Goal: Task Accomplishment & Management: Manage account settings

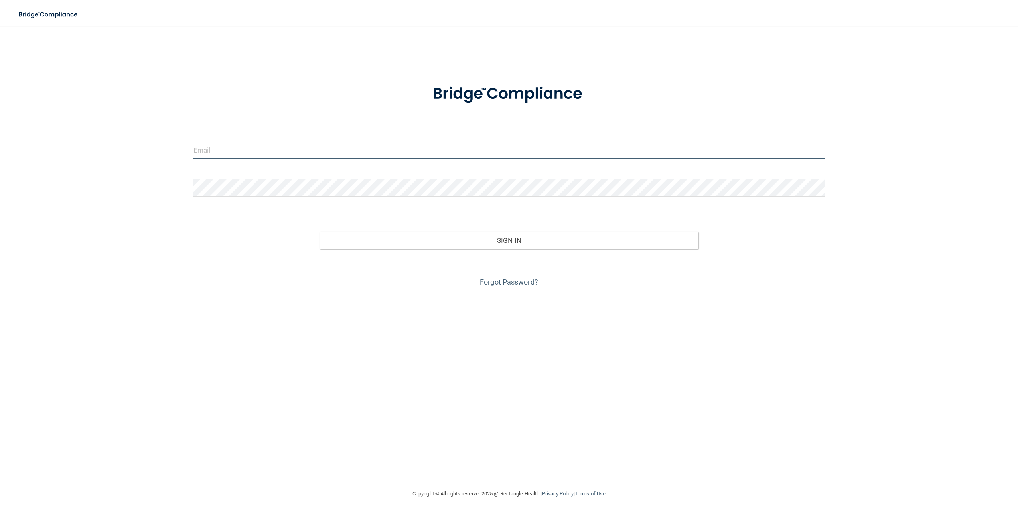
click at [229, 152] on input "email" at bounding box center [508, 150] width 631 height 18
type input "[EMAIL_ADDRESS][DOMAIN_NAME]"
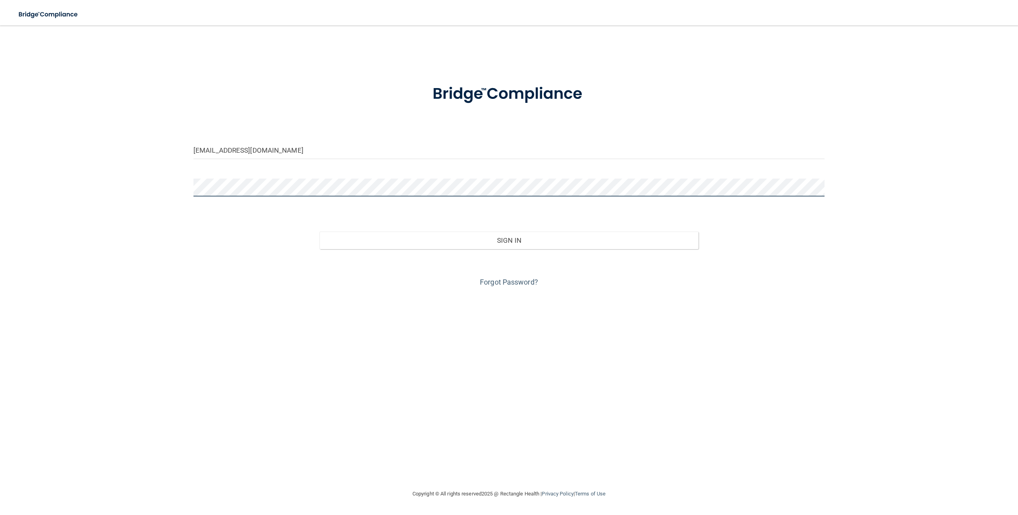
click at [320, 232] on button "Sign In" at bounding box center [509, 241] width 379 height 18
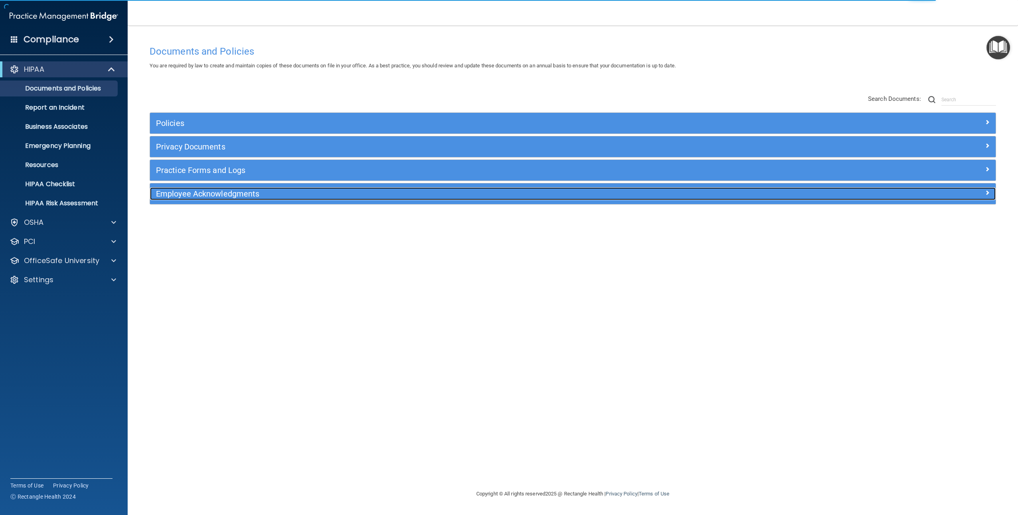
click at [186, 194] on h5 "Employee Acknowledgments" at bounding box center [467, 193] width 622 height 9
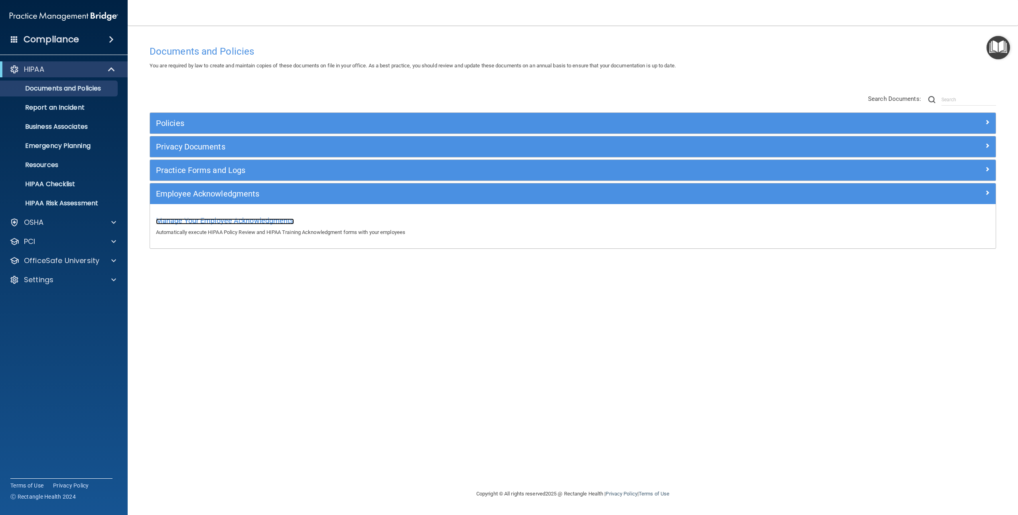
click at [189, 222] on span "Manage Your Employee Acknowledgments" at bounding box center [225, 221] width 138 height 8
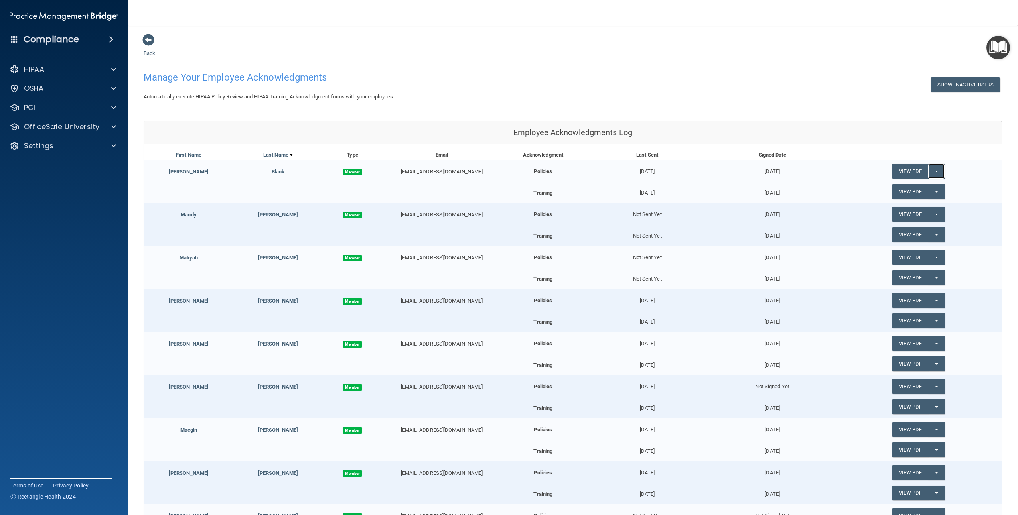
click at [932, 170] on button "Split button!" at bounding box center [936, 171] width 16 height 15
click at [924, 188] on link "Update Acknowledgment" at bounding box center [928, 187] width 73 height 12
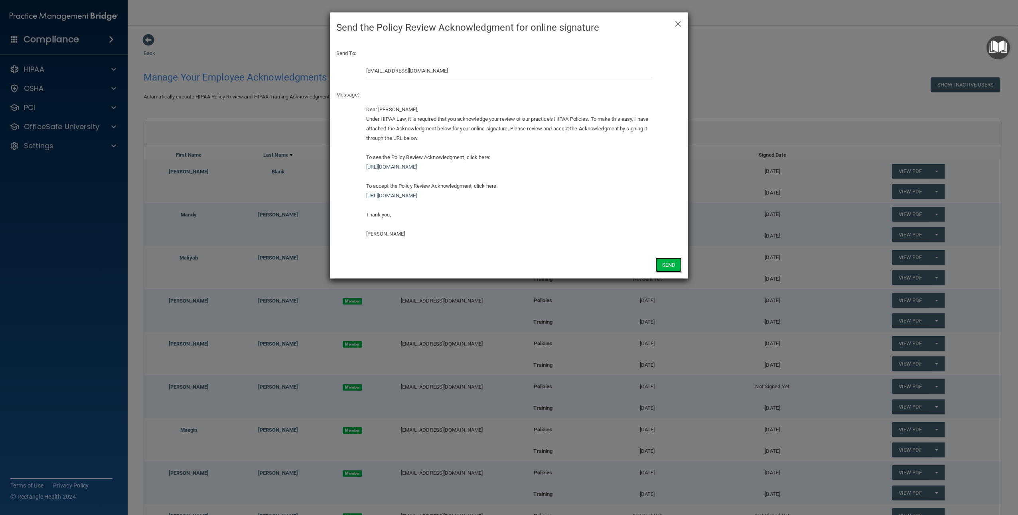
click at [668, 265] on button "Send" at bounding box center [668, 265] width 26 height 15
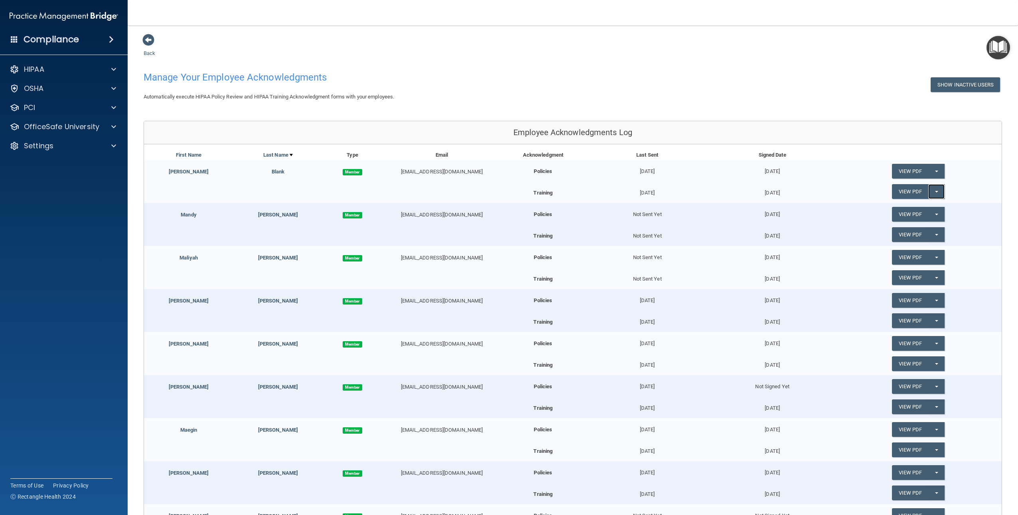
click at [935, 194] on button "Split button!" at bounding box center [936, 191] width 16 height 15
click at [925, 208] on link "Update Acknowledgment" at bounding box center [928, 208] width 73 height 12
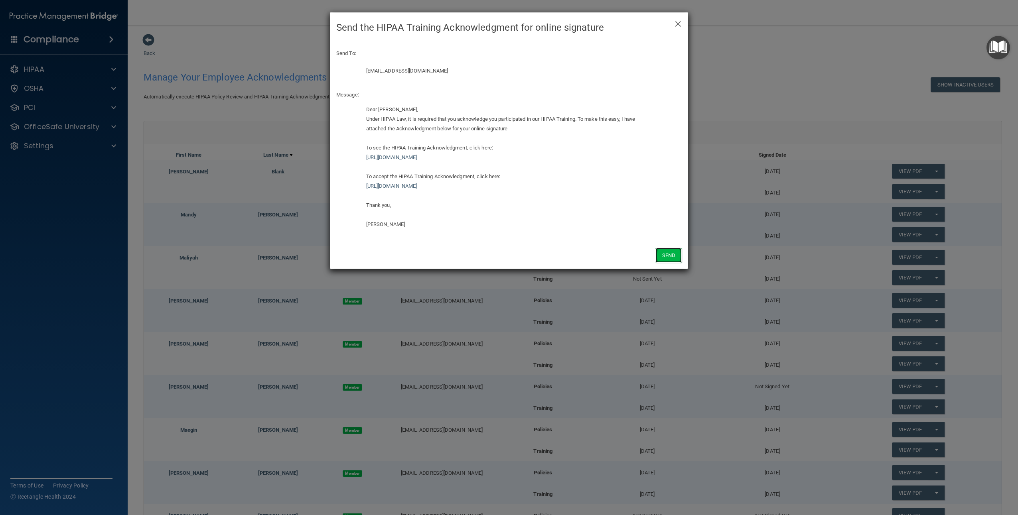
click at [669, 256] on button "Send" at bounding box center [668, 255] width 26 height 15
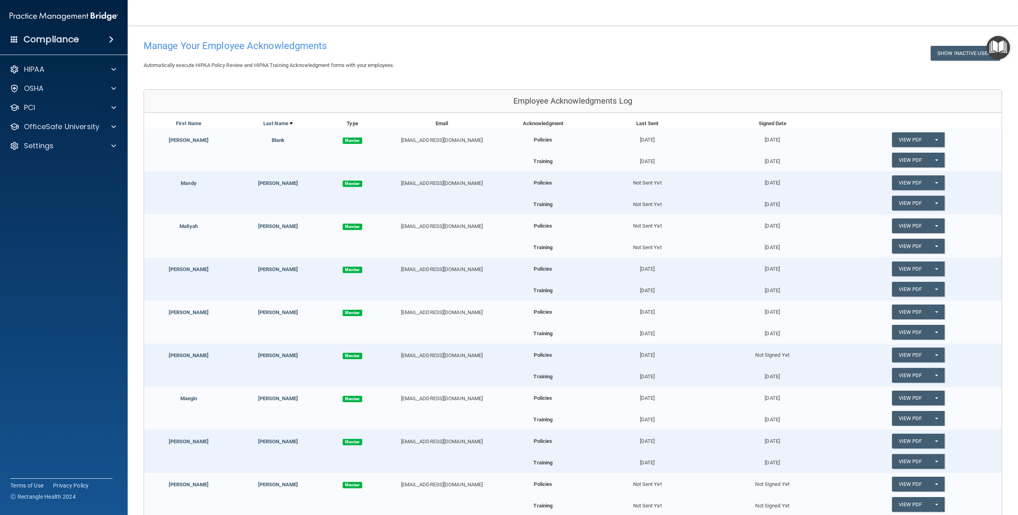
scroll to position [33, 0]
click at [934, 353] on button "Split button!" at bounding box center [936, 354] width 16 height 15
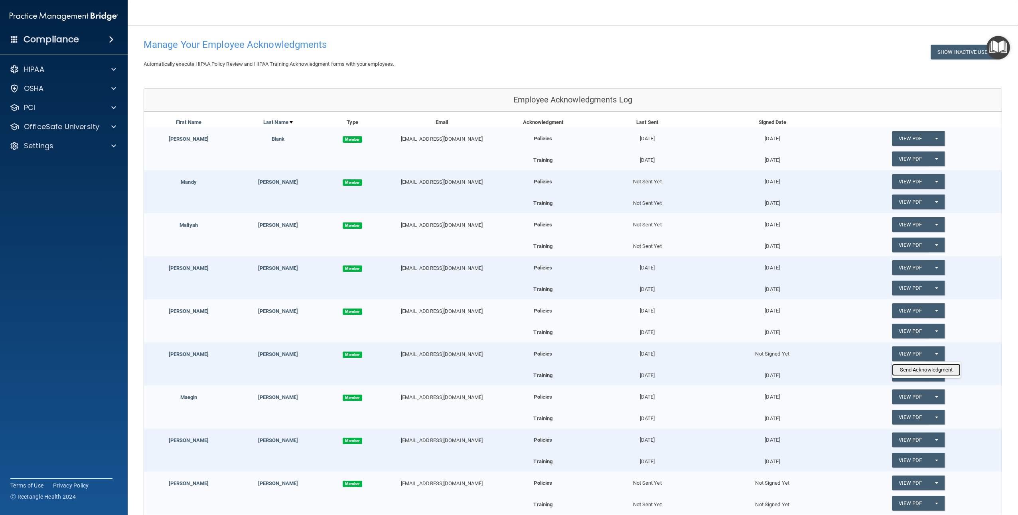
click at [923, 367] on link "Send Acknowledgment" at bounding box center [926, 370] width 69 height 12
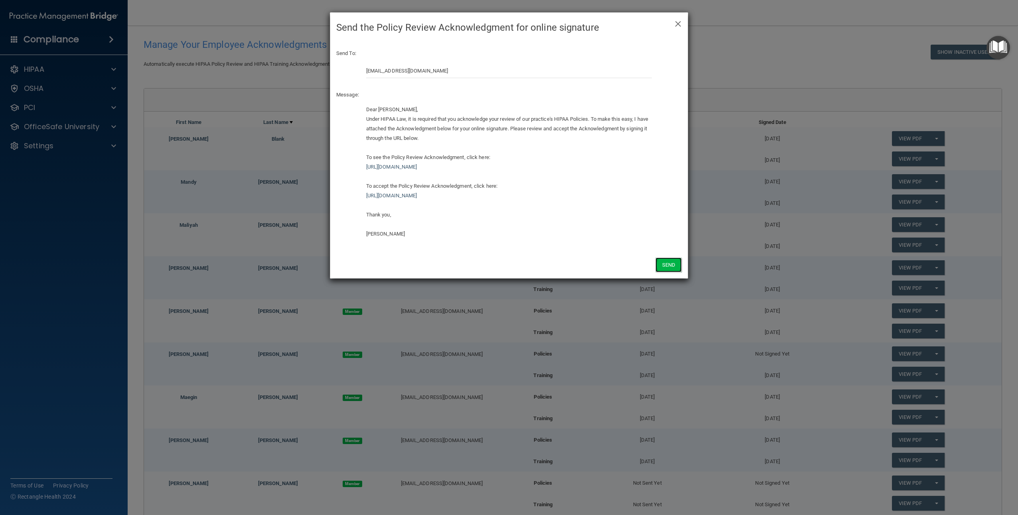
click at [673, 266] on button "Send" at bounding box center [668, 265] width 26 height 15
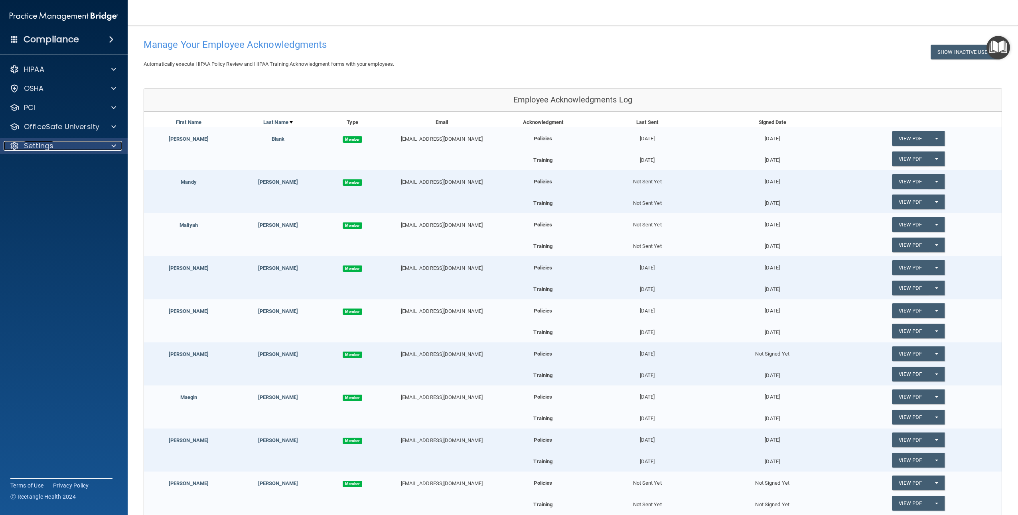
click at [37, 146] on p "Settings" at bounding box center [39, 146] width 30 height 10
click at [34, 185] on p "My Users" at bounding box center [59, 184] width 109 height 8
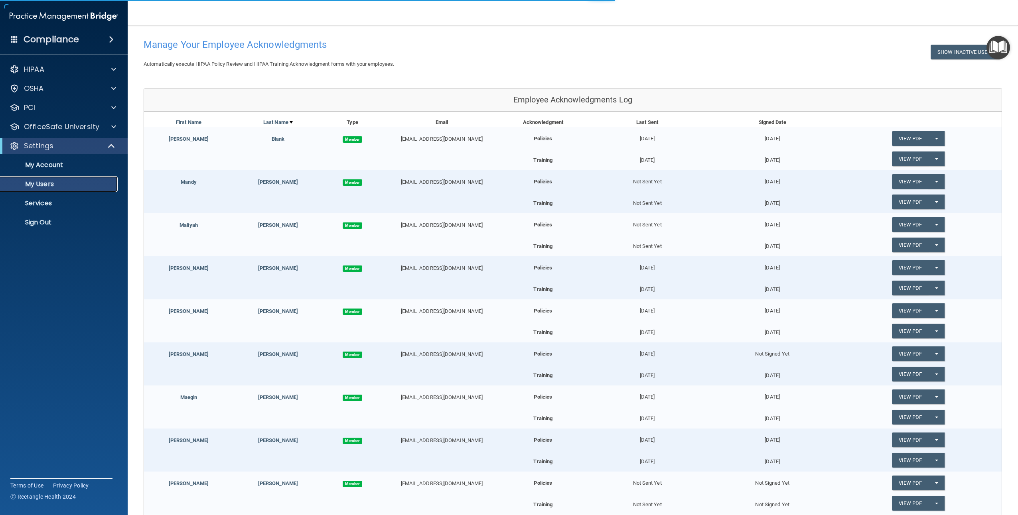
select select "20"
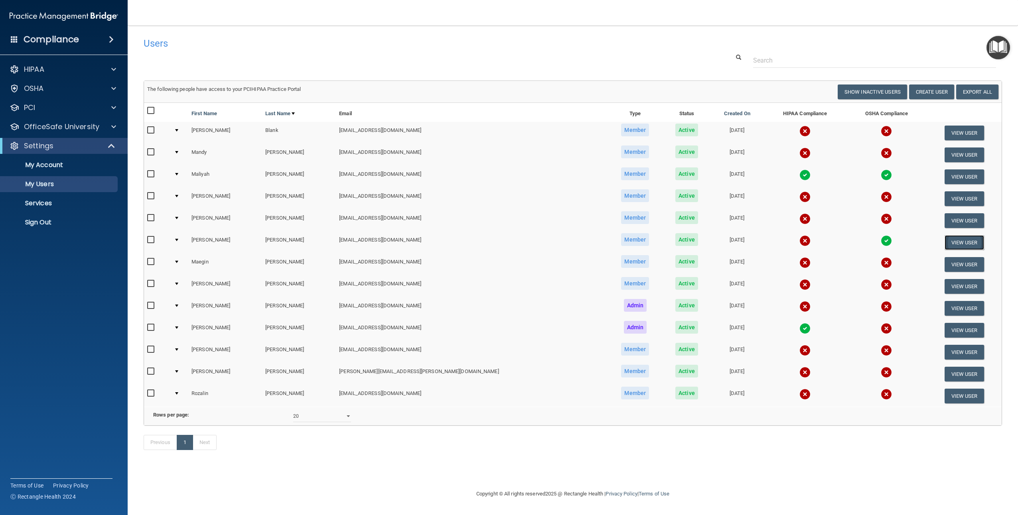
click at [948, 244] on button "View User" at bounding box center [964, 242] width 39 height 15
